Goal: Check status: Check status

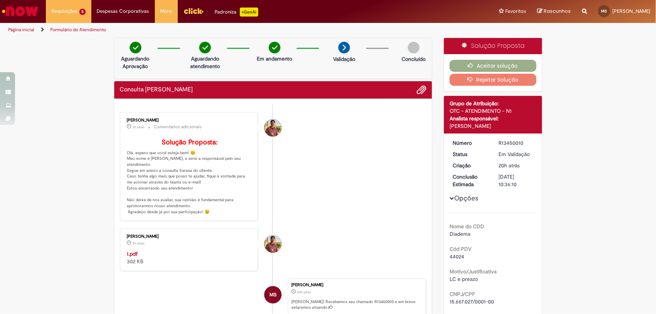
scroll to position [34, 0]
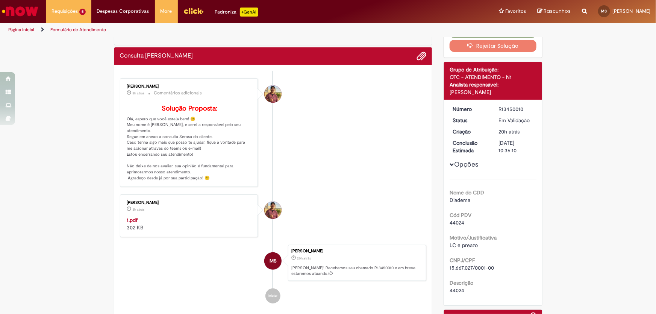
click at [133, 223] on strong "1.pdf" at bounding box center [132, 220] width 11 height 7
click at [128, 223] on strong "1.pdf" at bounding box center [132, 220] width 11 height 7
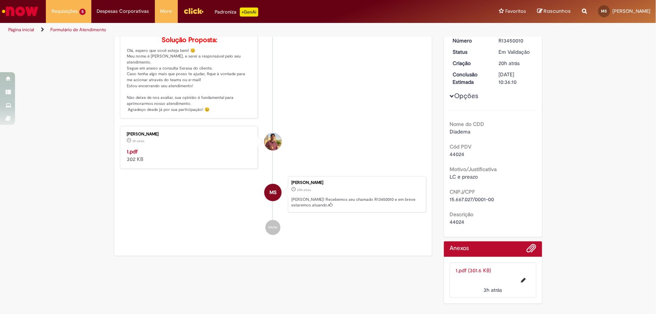
scroll to position [0, 0]
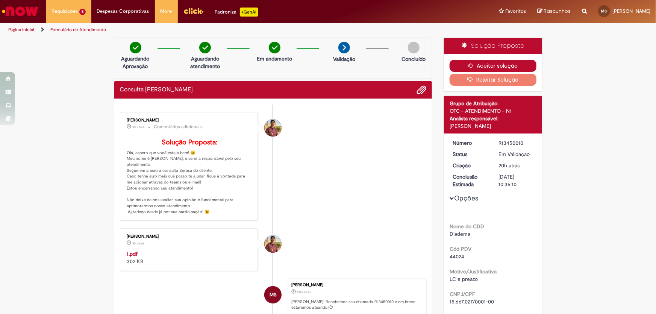
click at [513, 64] on button "Aceitar solução" at bounding box center [493, 66] width 87 height 12
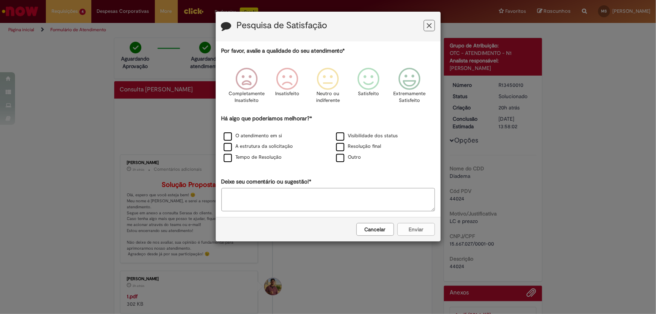
click at [378, 232] on button "Cancelar" at bounding box center [375, 229] width 38 height 13
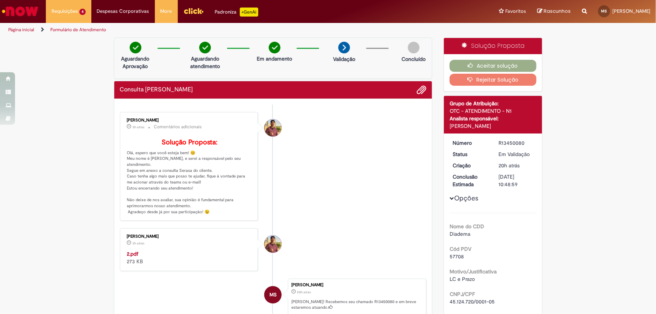
click at [128, 257] on strong "2.pdf" at bounding box center [133, 253] width 12 height 7
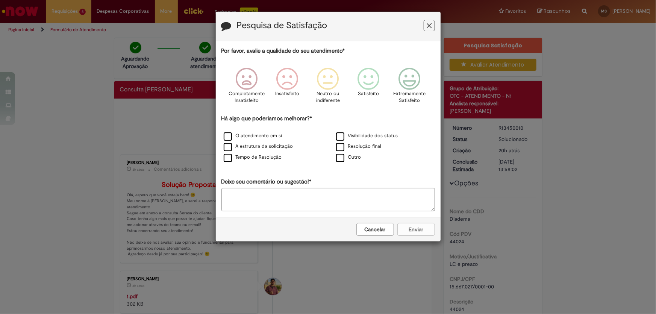
click at [374, 231] on button "Cancelar" at bounding box center [375, 229] width 38 height 13
click at [369, 228] on button "Cancelar" at bounding box center [375, 229] width 38 height 13
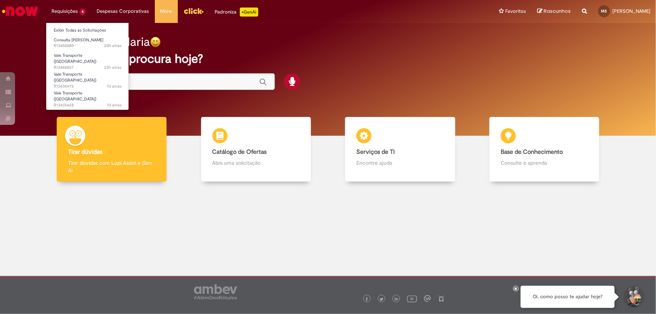
click at [64, 13] on li "Requisições 4 Exibir Todas as Solicitações Consulta Serasa 20h atrás 20 horas a…" at bounding box center [68, 11] width 45 height 23
click at [96, 58] on link "Vale Transporte ([GEOGRAPHIC_DATA]) 23h atrás 23 horas atrás R13448857" at bounding box center [87, 60] width 83 height 16
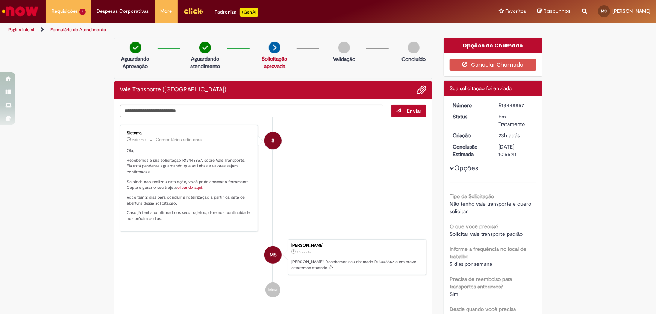
click at [194, 188] on link "clicando aqui." at bounding box center [191, 188] width 26 height 6
click at [587, 111] on div "Verificar Código de Barras Aguardando Aprovação Aguardando atendimento Solicita…" at bounding box center [328, 286] width 656 height 496
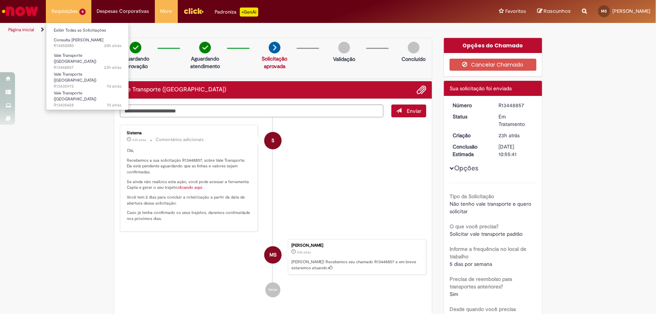
click at [65, 14] on li "Requisições 4 Exibir Todas as Solicitações Consulta Serasa 20h atrás 20 horas a…" at bounding box center [68, 11] width 45 height 23
click at [89, 74] on link "Vale Transporte (VT) 7d atrás 7 dias atrás R13435975" at bounding box center [87, 78] width 83 height 16
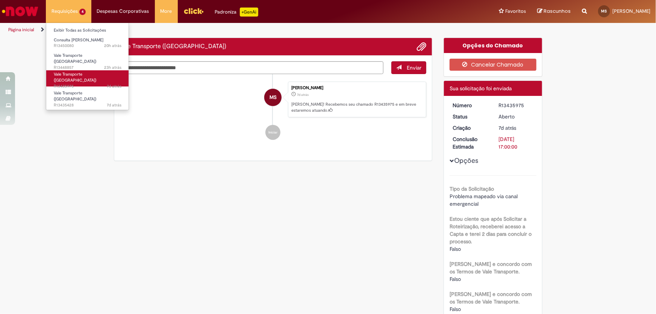
click at [89, 74] on link "Vale Transporte (VT) 7d atrás 7 dias atrás R13435975" at bounding box center [87, 78] width 83 height 16
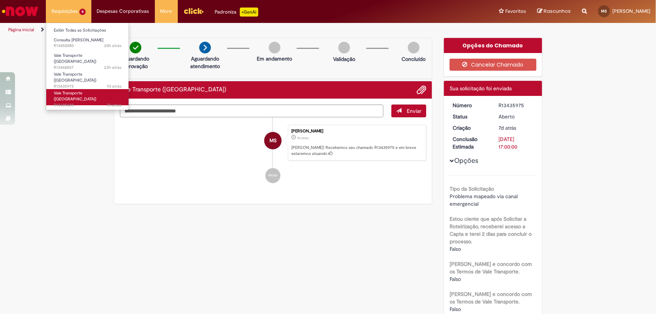
click at [103, 89] on link "Vale Transporte (VT) 7d atrás 7 dias atrás R13435428" at bounding box center [87, 97] width 83 height 16
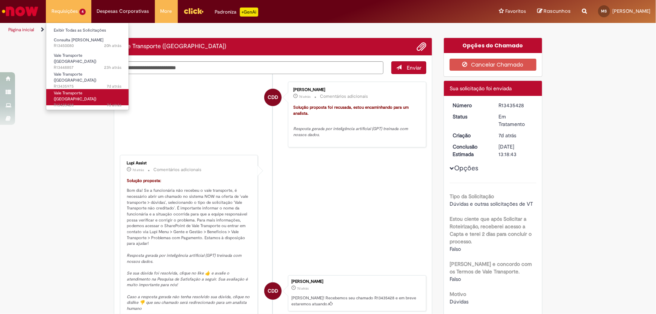
click at [103, 89] on link "Vale Transporte (VT) 7d atrás 7 dias atrás R13435428" at bounding box center [87, 97] width 83 height 16
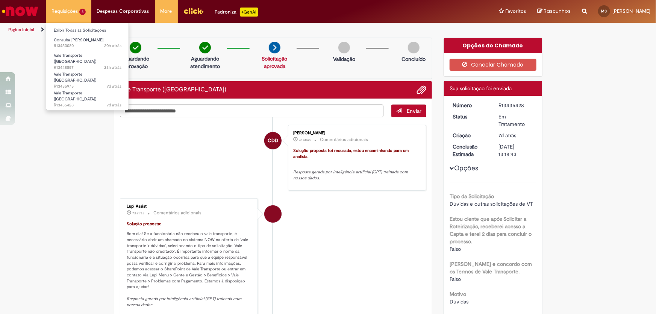
click at [79, 13] on li "Requisições 4 Exibir Todas as Solicitações Consulta Serasa 20h atrás 20 horas a…" at bounding box center [68, 11] width 45 height 23
click at [98, 70] on link "Vale Transporte (VT) 7d atrás 7 dias atrás R13435975" at bounding box center [87, 78] width 83 height 16
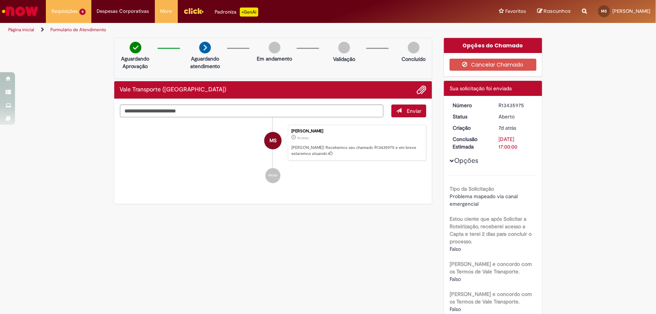
click at [272, 135] on span "MS" at bounding box center [273, 141] width 7 height 18
click at [278, 176] on div "MS" at bounding box center [273, 207] width 19 height 153
click at [272, 139] on span "MS" at bounding box center [273, 141] width 7 height 18
click at [0, 0] on button "Opções" at bounding box center [0, 0] width 0 height 0
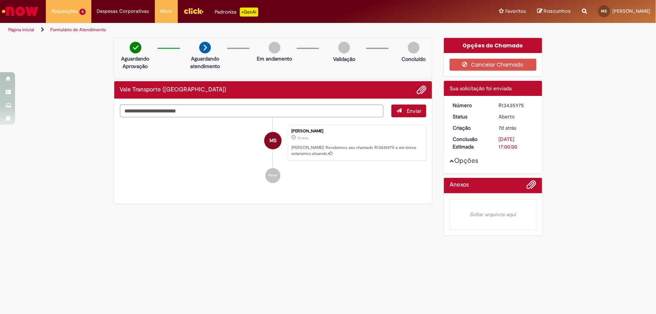
click at [451, 161] on span "Opções para R13435975" at bounding box center [452, 161] width 5 height 5
